Goal: Register for event/course

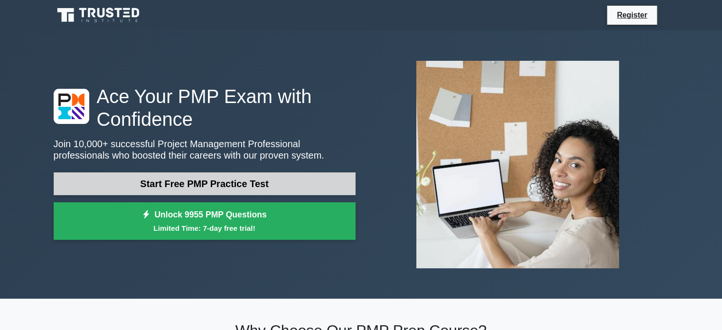
click at [192, 187] on link "Start Free PMP Practice Test" at bounding box center [205, 183] width 302 height 23
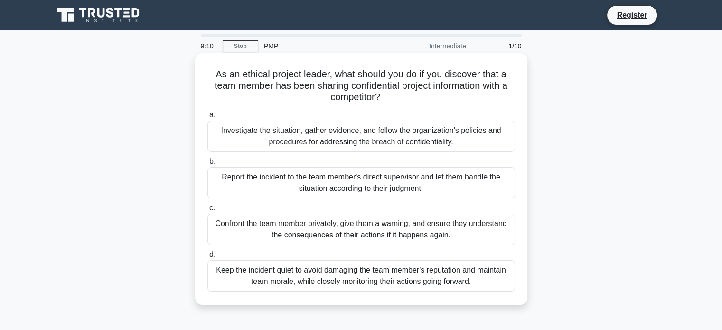
click at [299, 280] on div "Keep the incident quiet to avoid damaging the team member's reputation and main…" at bounding box center [360, 275] width 307 height 31
click at [207, 258] on input "d. Keep the incident quiet to avoid damaging the team member's reputation and m…" at bounding box center [207, 255] width 0 height 6
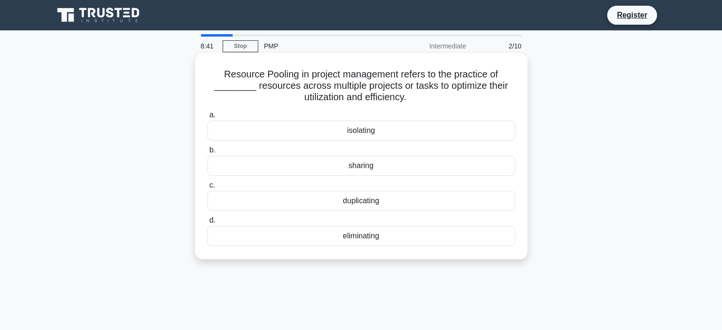
click at [364, 171] on div "sharing" at bounding box center [360, 166] width 307 height 20
click at [207, 153] on input "b. sharing" at bounding box center [207, 150] width 0 height 6
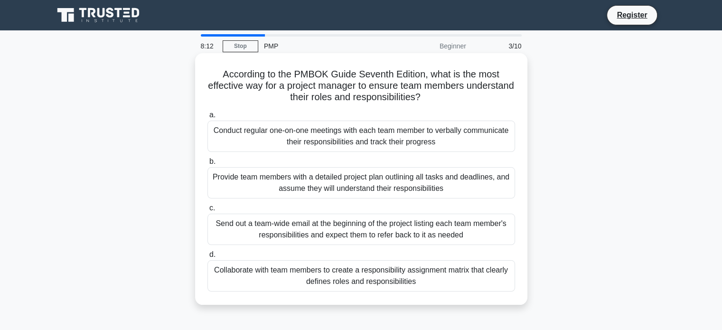
click at [349, 281] on div "Collaborate with team members to create a responsibility assignment matrix that…" at bounding box center [360, 275] width 307 height 31
click at [207, 258] on input "d. Collaborate with team members to create a responsibility assignment matrix t…" at bounding box center [207, 255] width 0 height 6
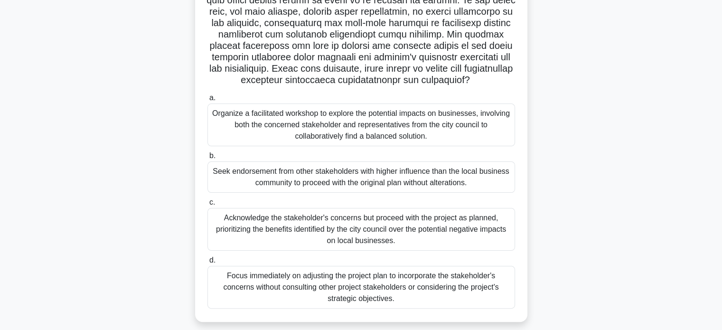
scroll to position [197, 0]
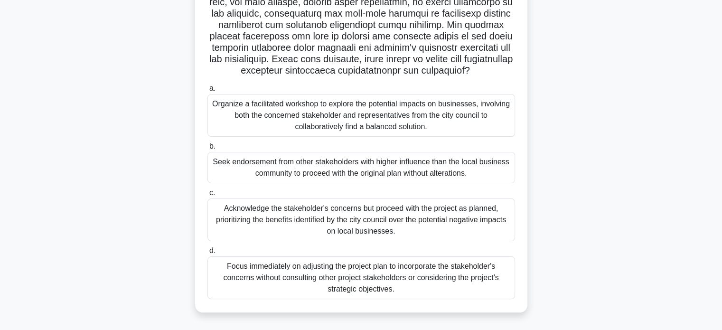
click at [389, 116] on div "Organize a facilitated workshop to explore the potential impacts on businesses,…" at bounding box center [360, 115] width 307 height 43
click at [207, 92] on input "a. Organize a facilitated workshop to explore the potential impacts on business…" at bounding box center [207, 88] width 0 height 6
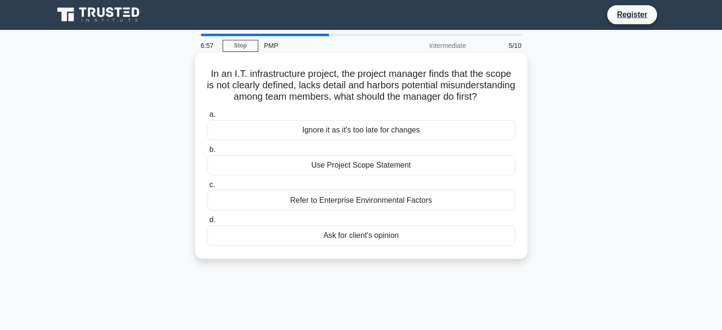
scroll to position [0, 0]
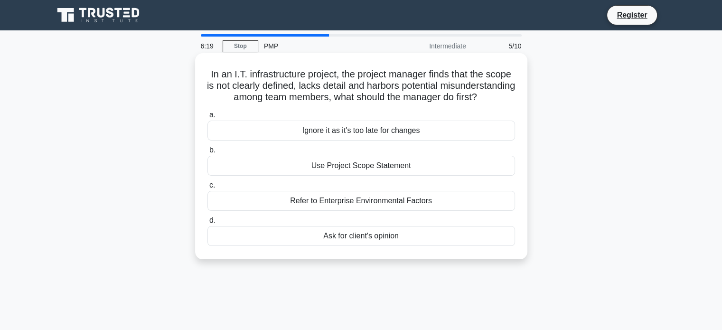
click at [345, 176] on div "Use Project Scope Statement" at bounding box center [360, 166] width 307 height 20
click at [207, 153] on input "b. Use Project Scope Statement" at bounding box center [207, 150] width 0 height 6
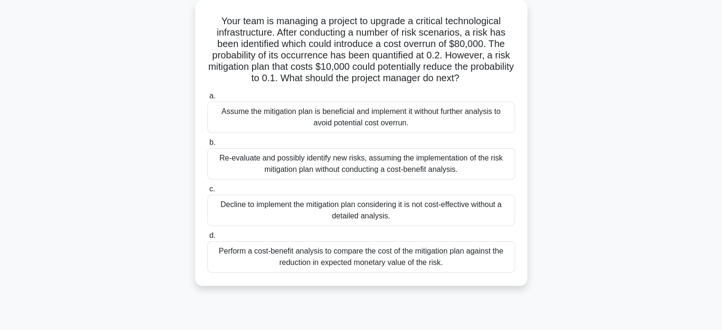
scroll to position [61, 0]
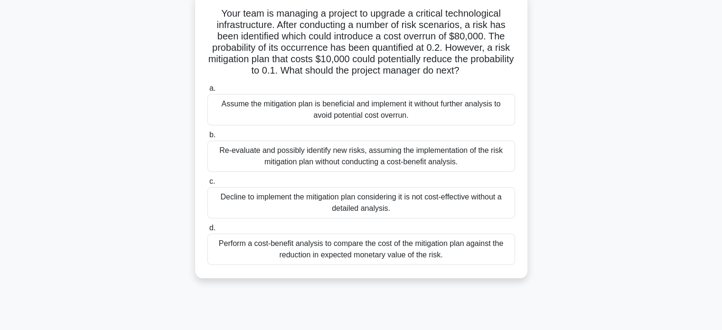
click at [457, 155] on div "Re-evaluate and possibly identify new risks, assuming the implementation of the…" at bounding box center [360, 155] width 307 height 31
click at [207, 138] on input "b. Re-evaluate and possibly identify new risks, assuming the implementation of …" at bounding box center [207, 135] width 0 height 6
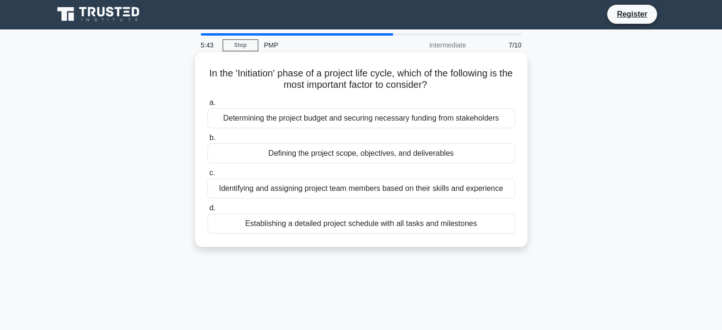
scroll to position [0, 0]
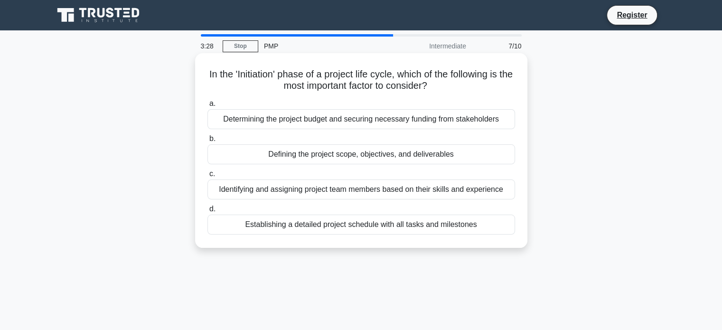
click at [335, 159] on div "Defining the project scope, objectives, and deliverables" at bounding box center [360, 154] width 307 height 20
click at [207, 142] on input "b. Defining the project scope, objectives, and deliverables" at bounding box center [207, 139] width 0 height 6
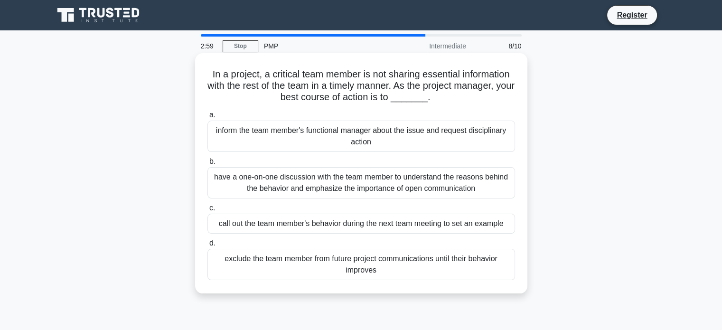
click at [298, 183] on div "have a one-on-one discussion with the team member to understand the reasons beh…" at bounding box center [360, 182] width 307 height 31
click at [207, 165] on input "b. have a one-on-one discussion with the team member to understand the reasons …" at bounding box center [207, 161] width 0 height 6
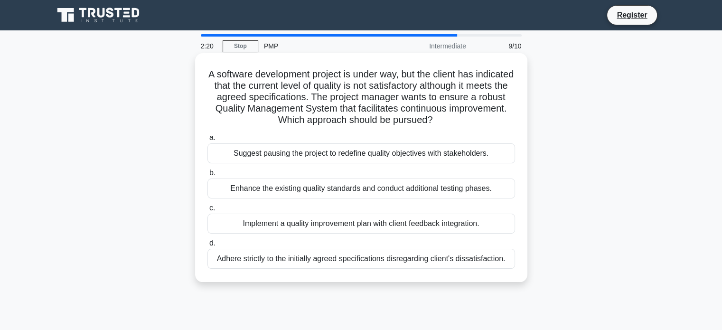
click at [320, 222] on div "Implement a quality improvement plan with client feedback integration." at bounding box center [360, 224] width 307 height 20
click at [207, 211] on input "c. Implement a quality improvement plan with client feedback integration." at bounding box center [207, 208] width 0 height 6
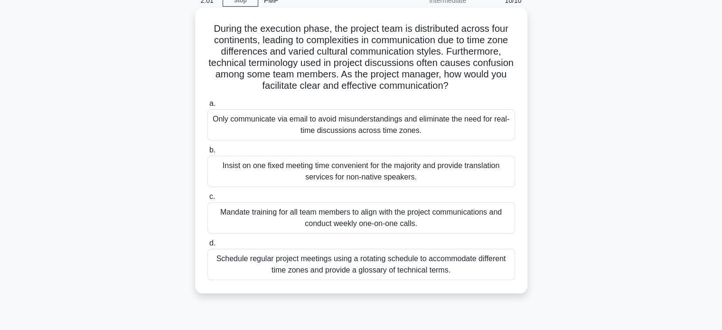
scroll to position [49, 0]
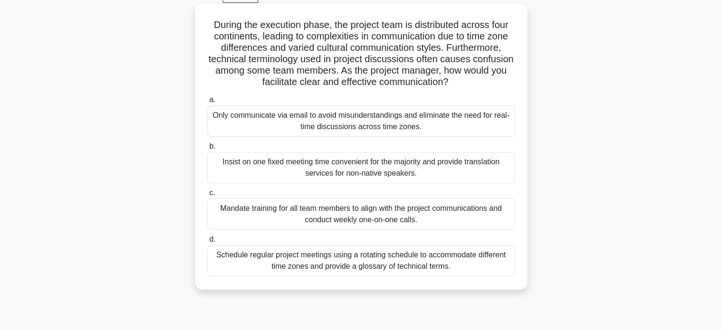
click at [295, 262] on div "Schedule regular project meetings using a rotating schedule to accommodate diff…" at bounding box center [360, 260] width 307 height 31
click at [207, 242] on input "d. Schedule regular project meetings using a rotating schedule to accommodate d…" at bounding box center [207, 239] width 0 height 6
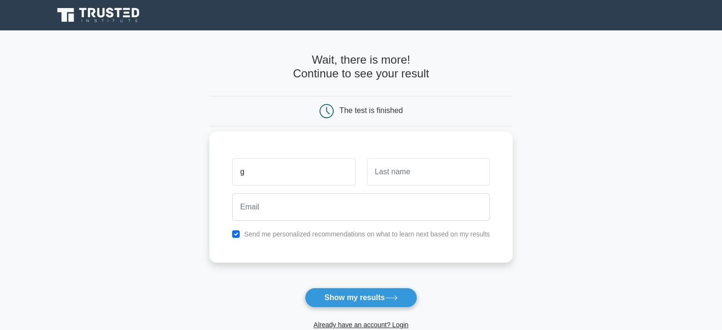
type input "Gopinath"
click at [395, 180] on input "text" at bounding box center [428, 172] width 123 height 28
type input "[PERSON_NAME]"
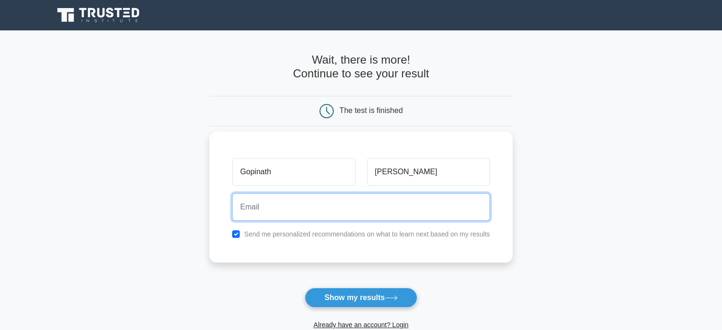
click at [279, 202] on input "email" at bounding box center [361, 207] width 258 height 28
type input "[PERSON_NAME][EMAIL_ADDRESS][DOMAIN_NAME]"
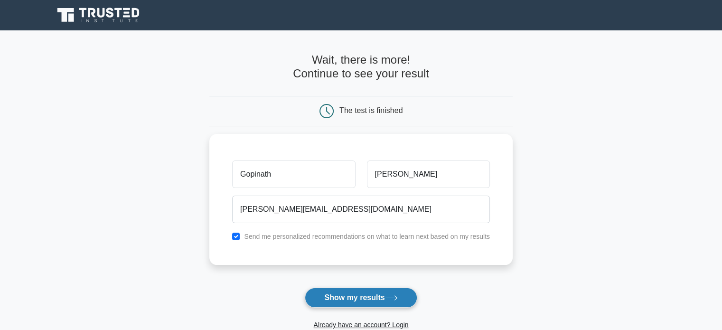
click at [364, 294] on button "Show my results" at bounding box center [361, 298] width 112 height 20
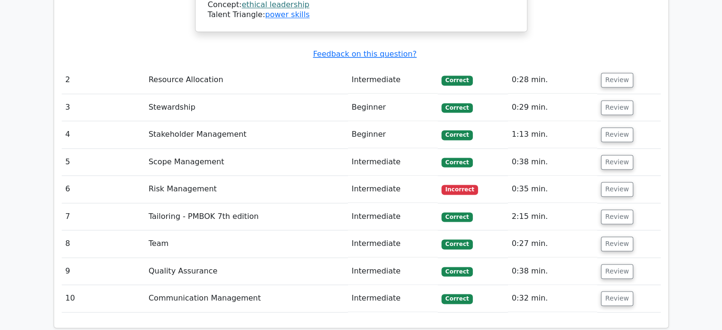
scroll to position [1383, 0]
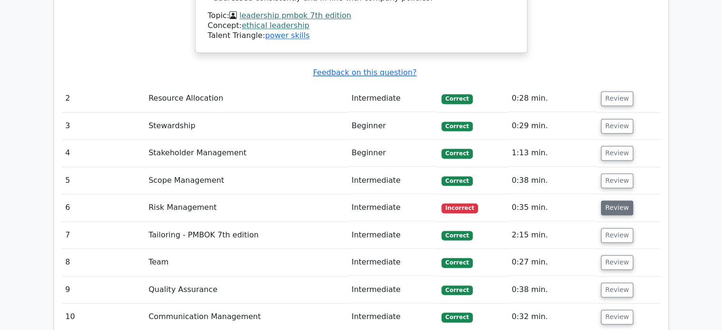
click at [615, 200] on button "Review" at bounding box center [617, 207] width 32 height 15
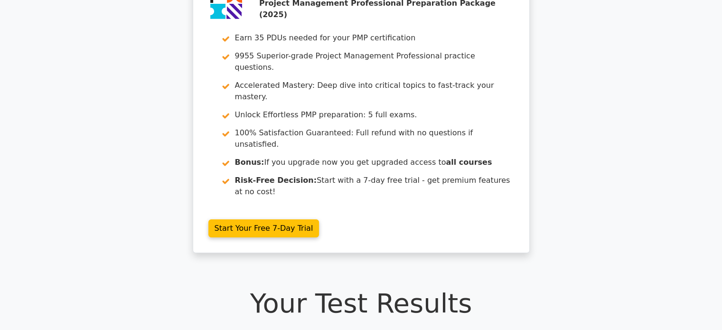
scroll to position [0, 0]
